Goal: Transaction & Acquisition: Download file/media

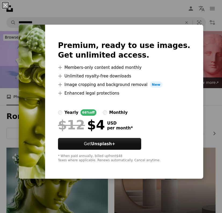
scroll to position [54, 0]
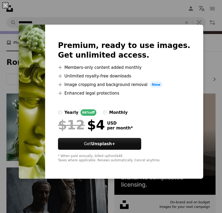
click at [128, 110] on label "monthly" at bounding box center [115, 112] width 25 height 6
click at [58, 192] on div "An X shape Premium, ready to use images. Get unlimited access. A plus sign Memb…" at bounding box center [111, 106] width 222 height 213
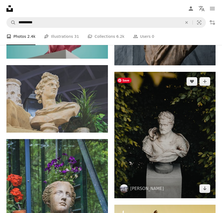
scroll to position [357, 0]
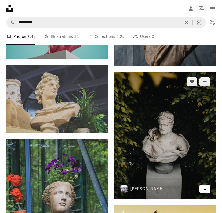
click at [205, 193] on link "Arrow pointing down" at bounding box center [204, 189] width 11 height 9
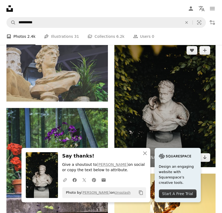
scroll to position [444, 0]
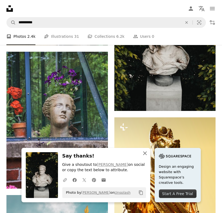
click at [145, 154] on icon "button" at bounding box center [145, 153] width 4 height 4
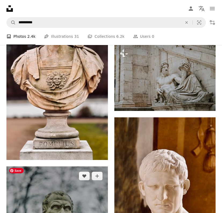
scroll to position [817, 0]
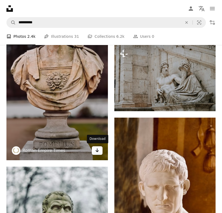
click at [97, 151] on icon "Arrow pointing down" at bounding box center [97, 150] width 4 height 6
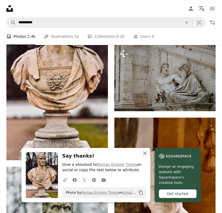
click at [144, 155] on icon "An X shape" at bounding box center [144, 153] width 6 height 6
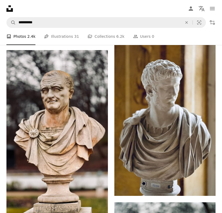
scroll to position [1267, 0]
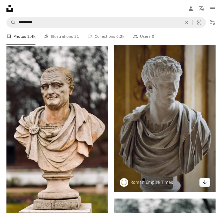
click at [206, 185] on icon "Arrow pointing down" at bounding box center [204, 182] width 4 height 6
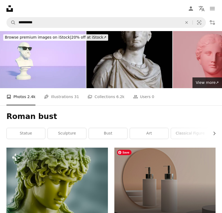
scroll to position [0, 0]
